Goal: Complete application form

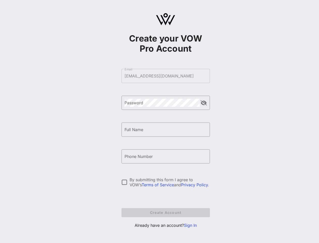
click at [166, 76] on form "​ Email [EMAIL_ADDRESS][DOMAIN_NAME] ​ Password ​ Full Name ​ Phone Number By s…" at bounding box center [166, 143] width 88 height 158
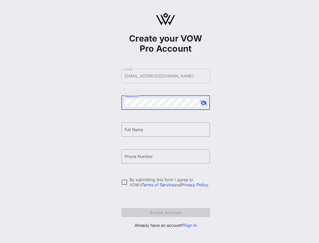
click at [204, 103] on button "append icon" at bounding box center [204, 102] width 6 height 5
click at [166, 129] on input "Full Name" at bounding box center [166, 129] width 82 height 8
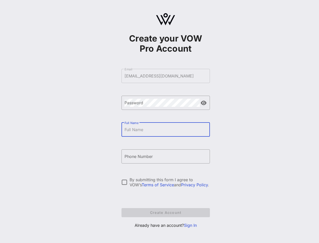
click at [166, 156] on input "Phone Number" at bounding box center [166, 156] width 82 height 8
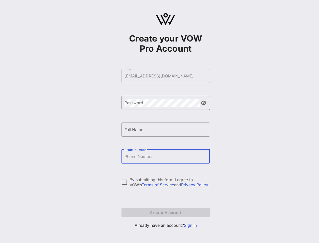
click at [166, 182] on div "By submitting this form I agree to VOW’s Terms of Service and Privacy Policy ." at bounding box center [170, 182] width 80 height 10
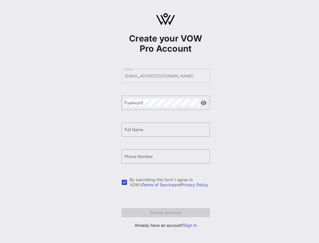
click at [125, 182] on div at bounding box center [124, 182] width 9 height 9
click at [170, 182] on div "By submitting this form I agree to VOW’s Terms of Service and Privacy Policy ." at bounding box center [170, 182] width 80 height 10
click at [166, 212] on form "​ Email [EMAIL_ADDRESS][DOMAIN_NAME] ​ Password ​ Full Name ​ Phone Number By s…" at bounding box center [166, 143] width 88 height 158
